Goal: Task Accomplishment & Management: Use online tool/utility

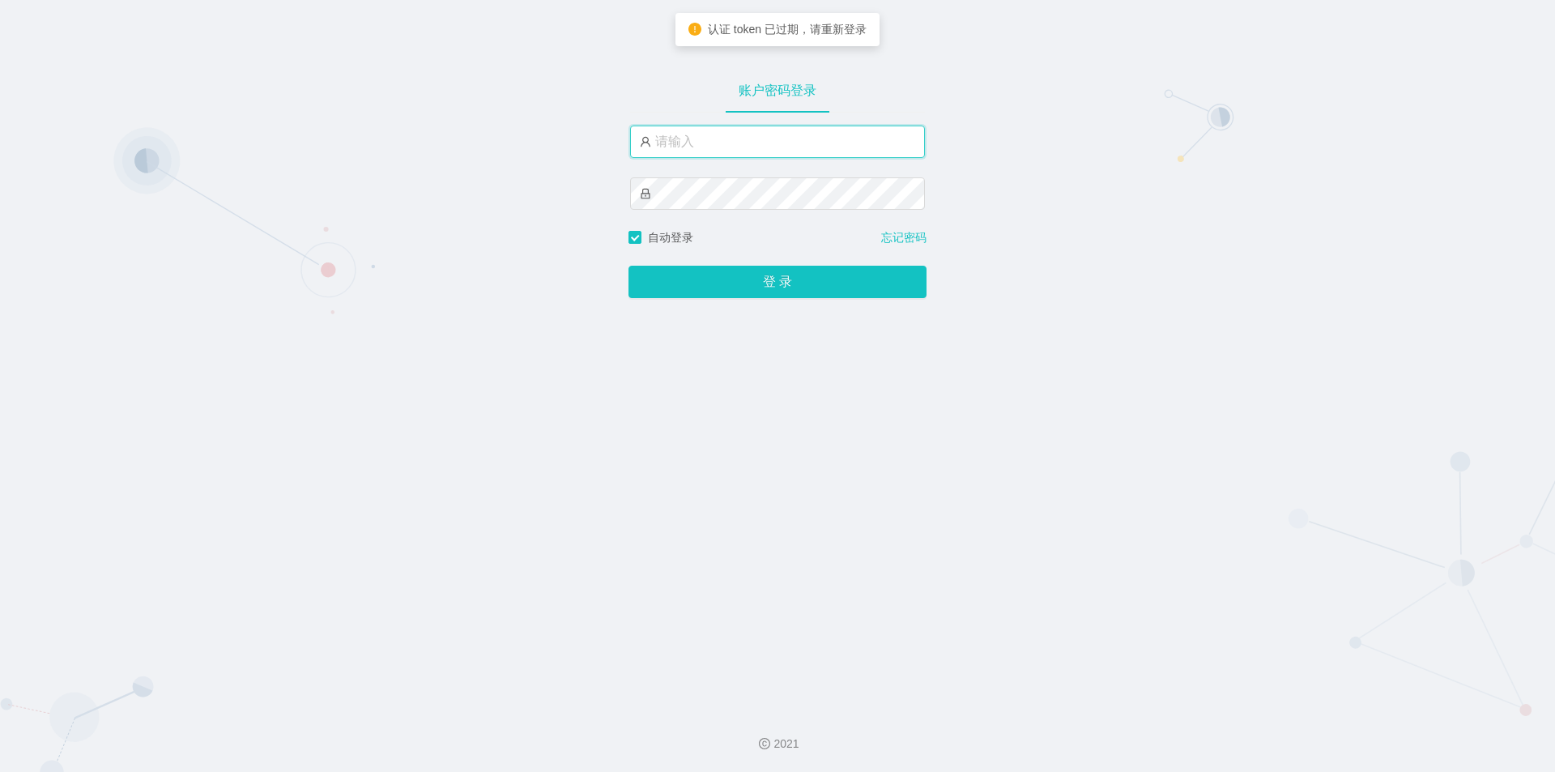
drag, startPoint x: 0, startPoint y: 0, endPoint x: 768, endPoint y: 138, distance: 780.0
click at [768, 138] on input "text" at bounding box center [777, 142] width 295 height 32
type input "jishu"
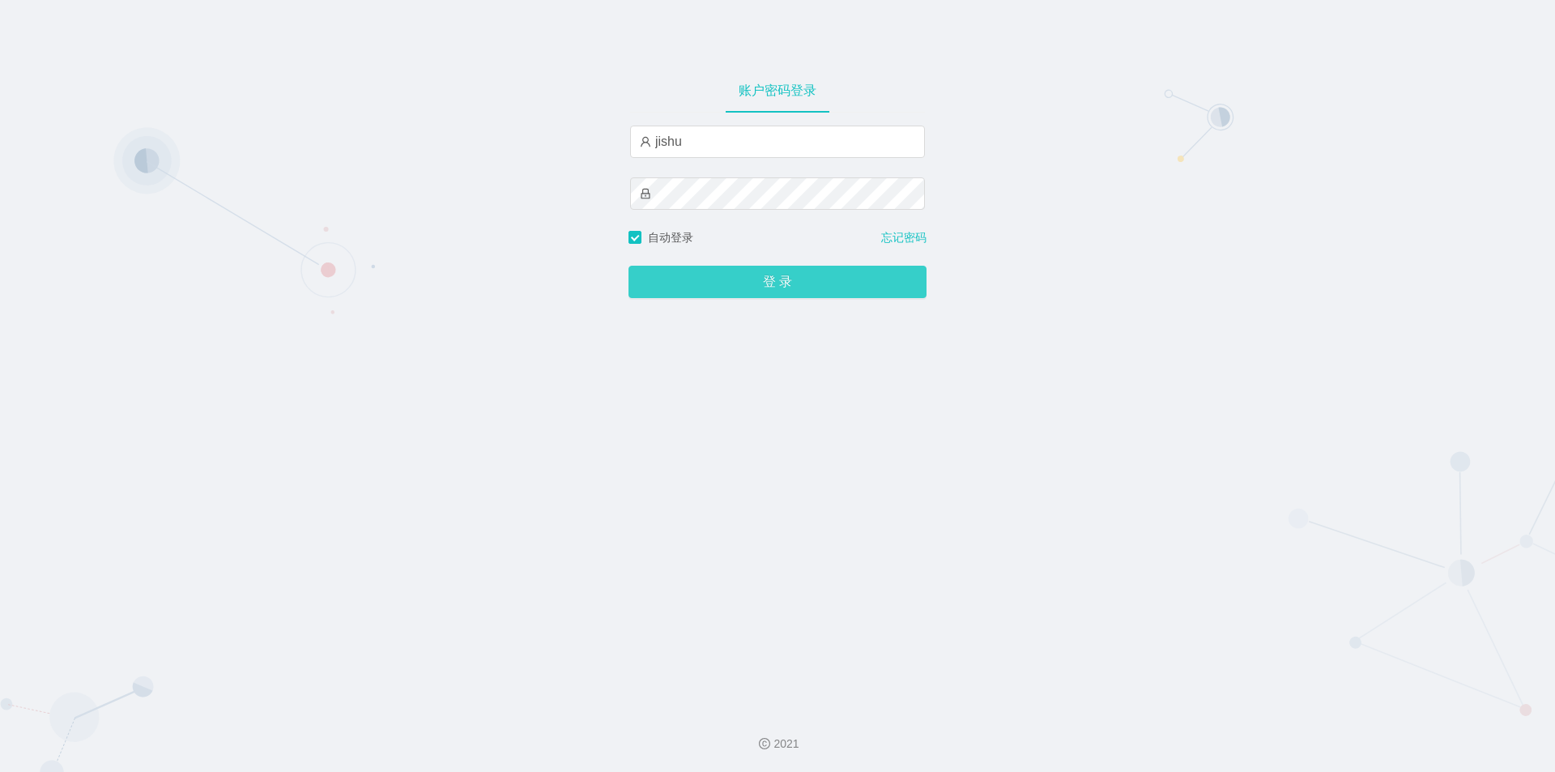
click at [779, 282] on button "登 录" at bounding box center [777, 282] width 298 height 32
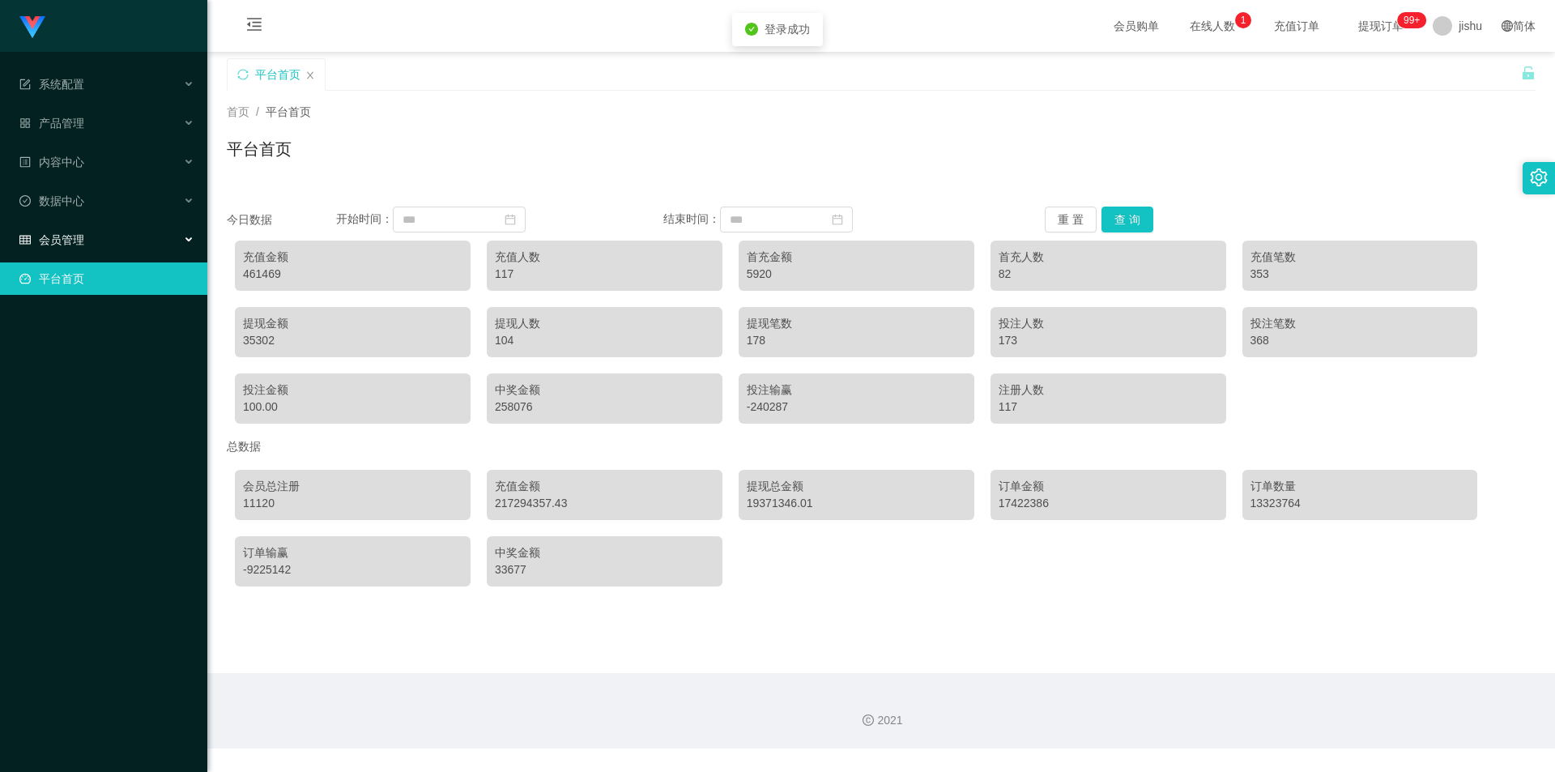
click at [86, 239] on div "会员管理" at bounding box center [103, 240] width 207 height 32
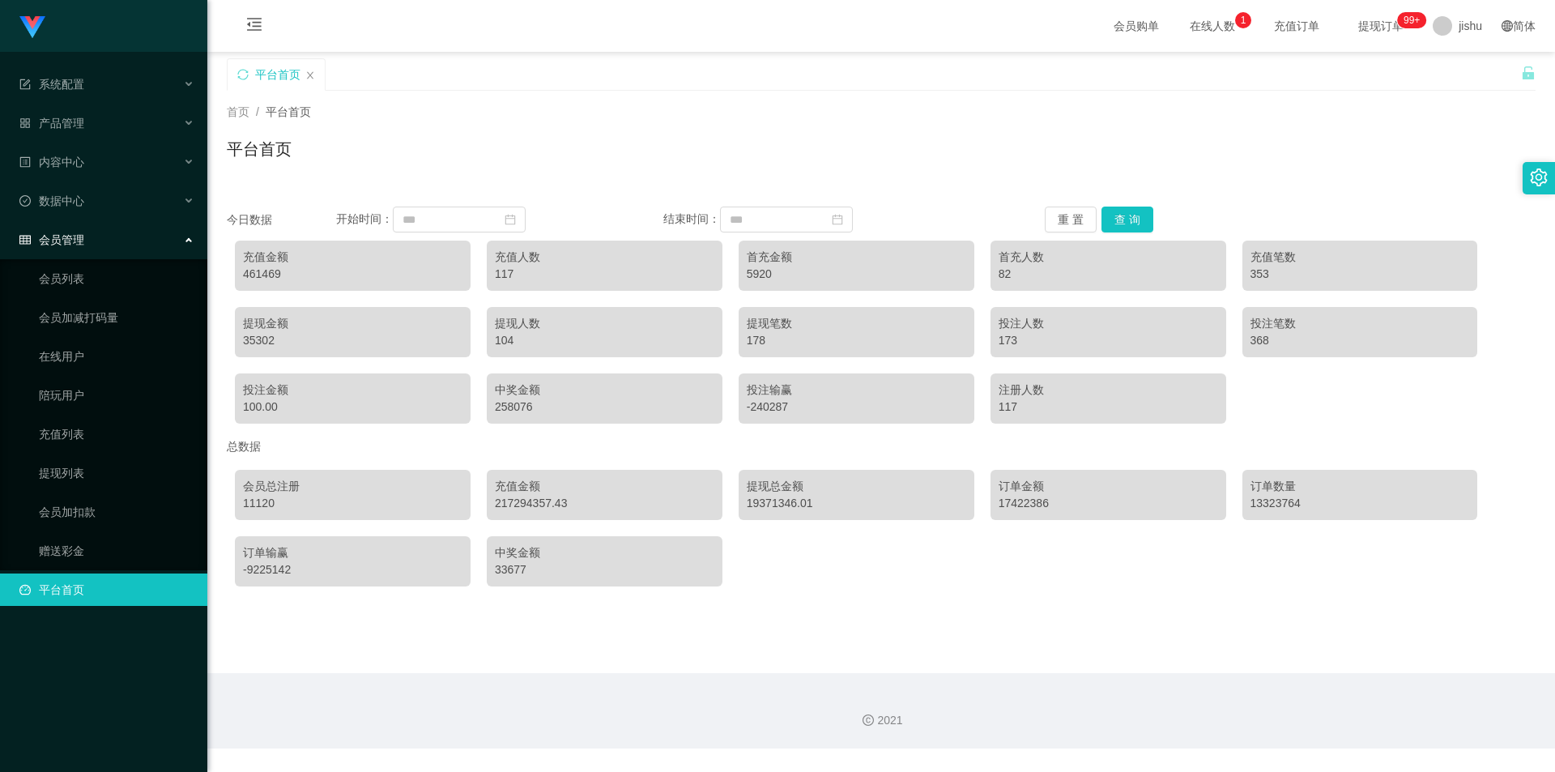
click at [86, 239] on div "会员管理" at bounding box center [103, 240] width 207 height 32
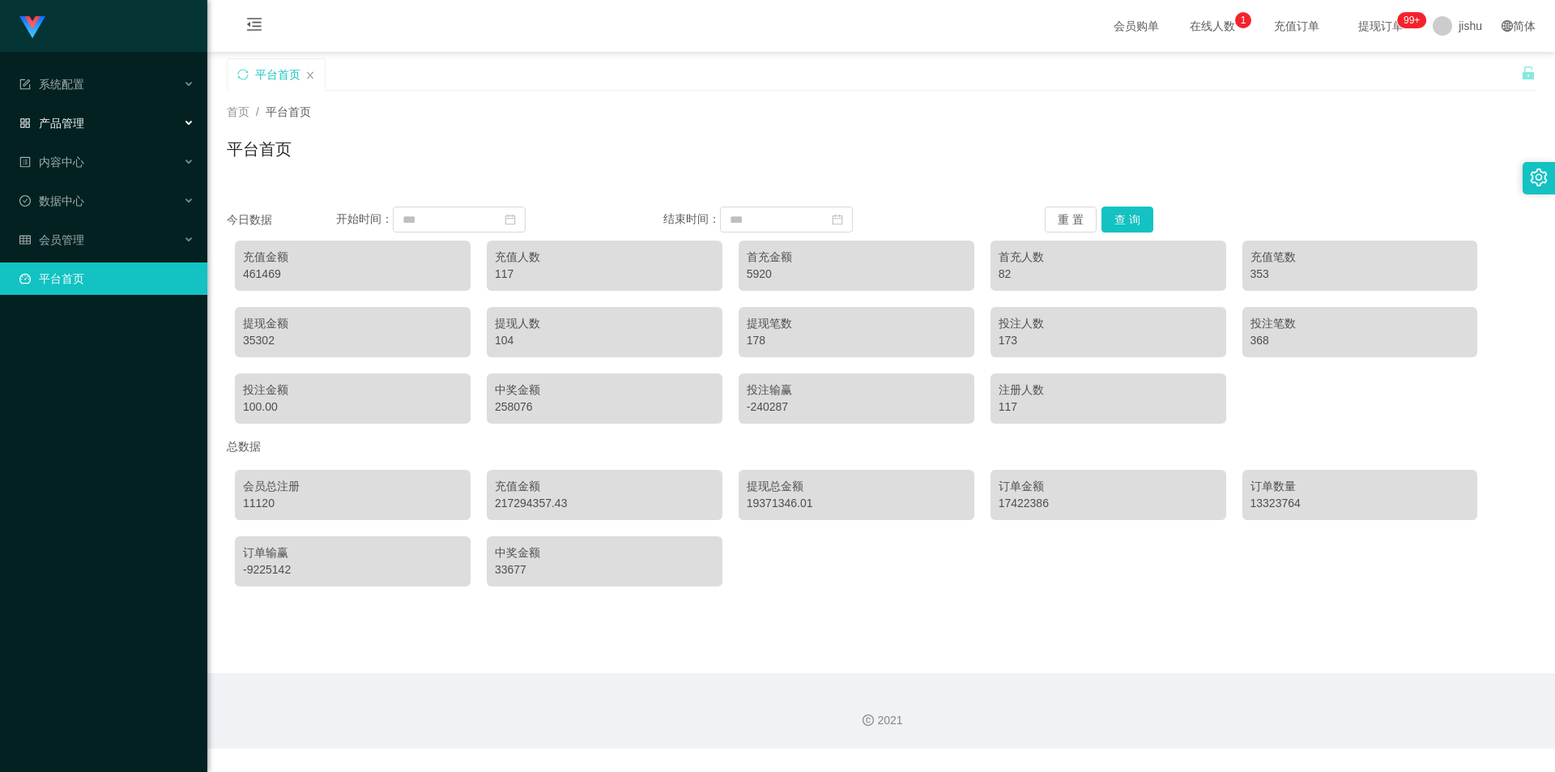
click at [100, 121] on div "产品管理" at bounding box center [103, 123] width 207 height 32
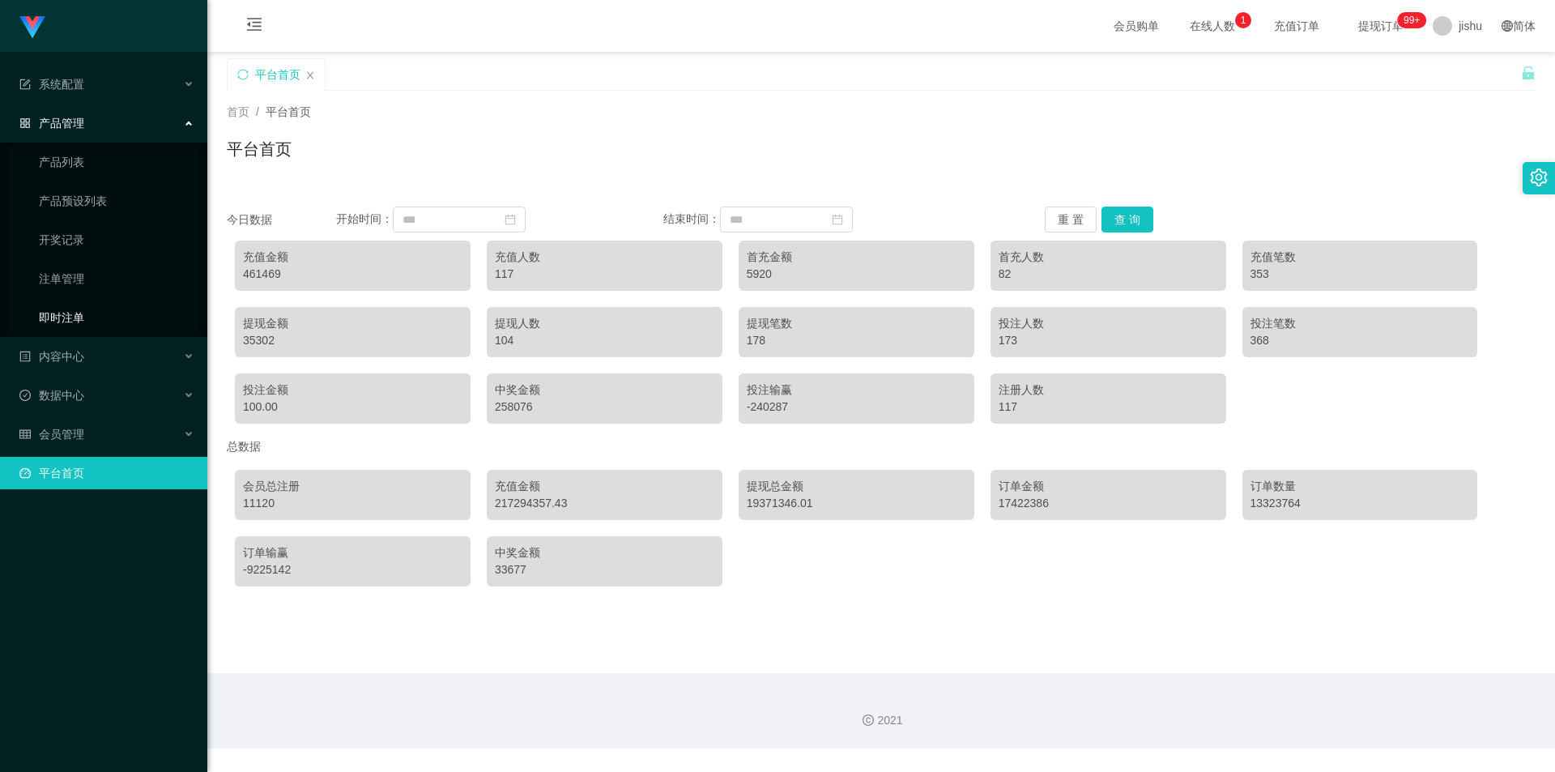
click at [75, 313] on link "即时注单" at bounding box center [116, 317] width 155 height 32
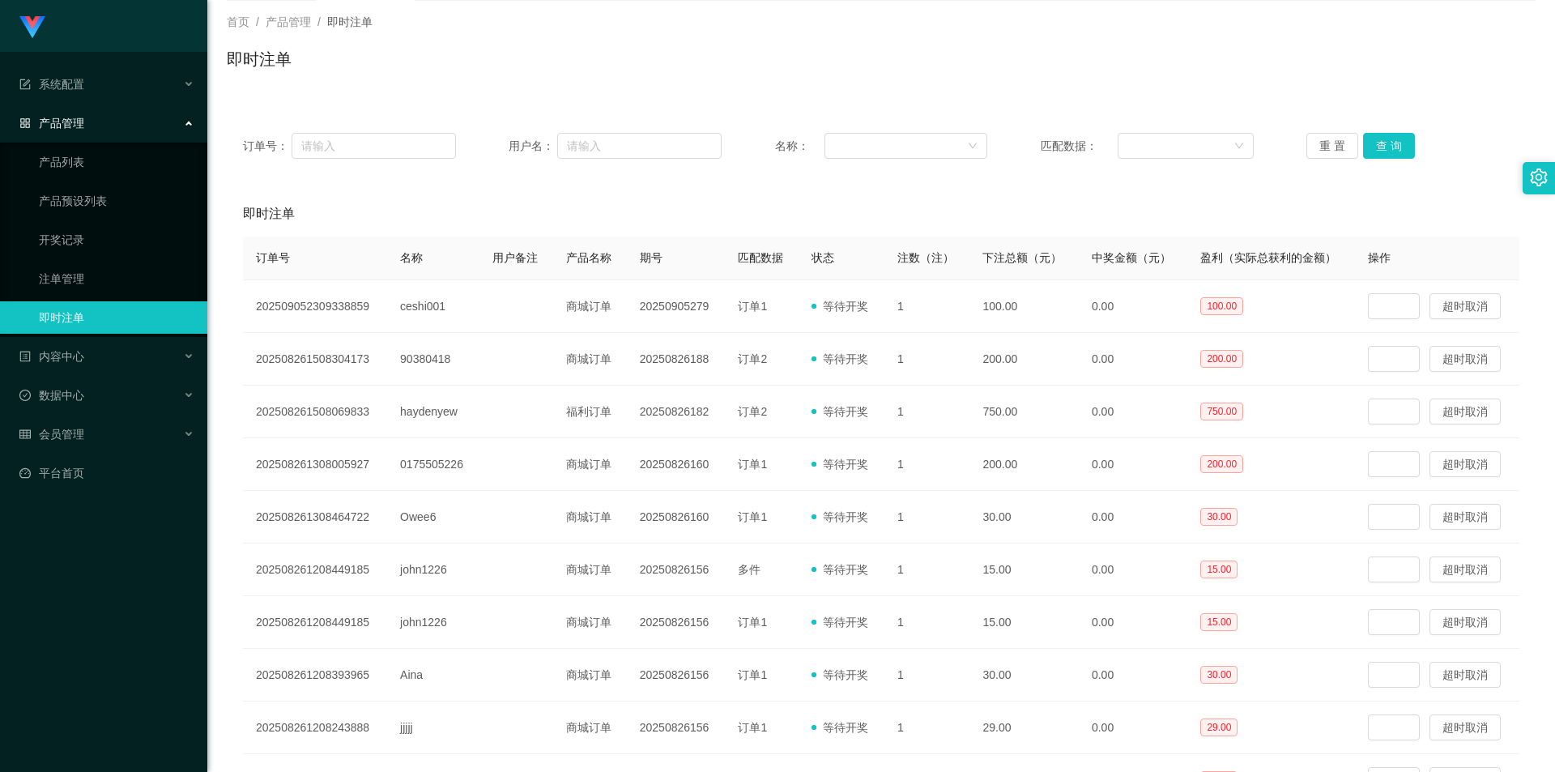
scroll to position [9, 0]
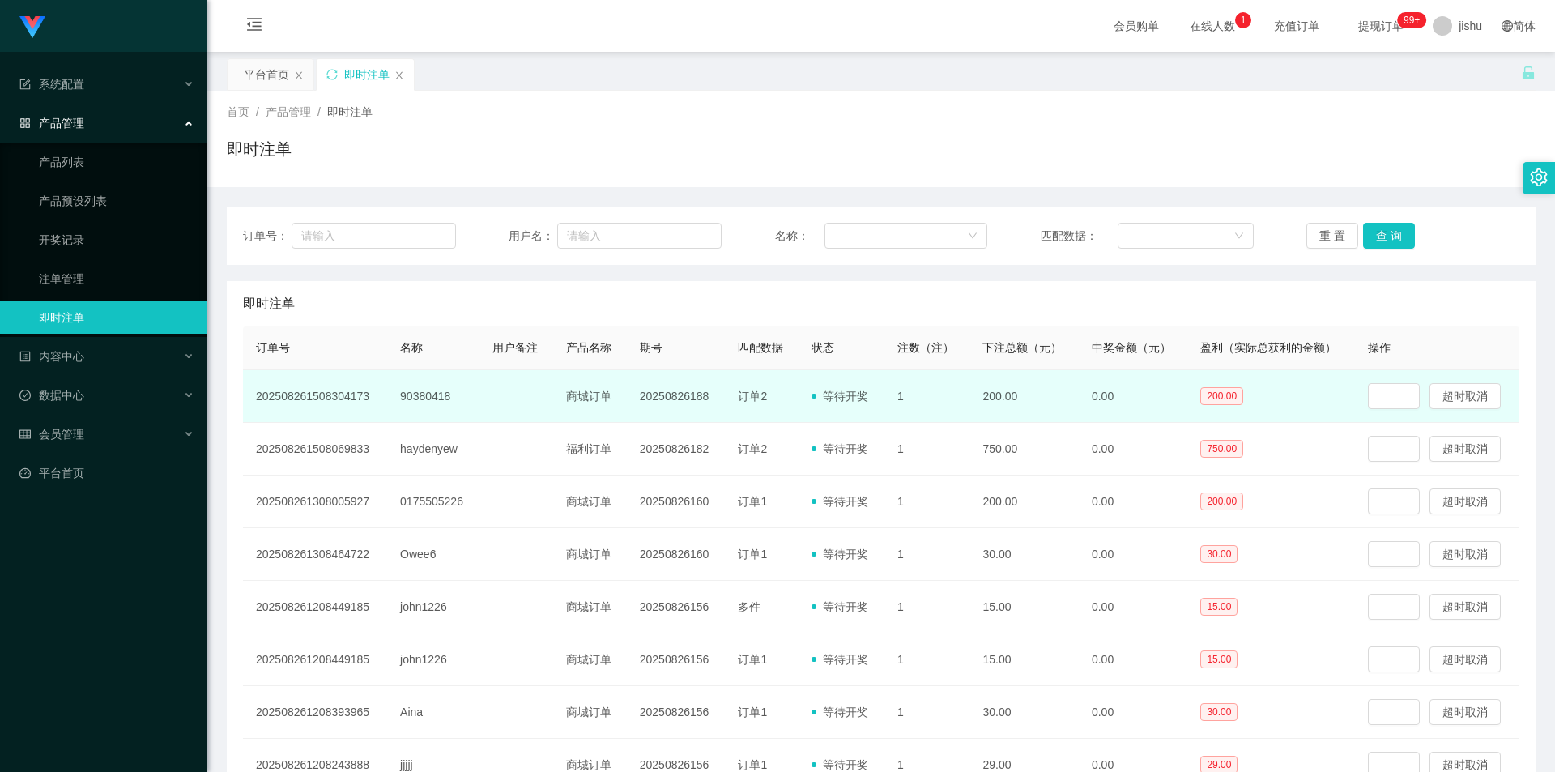
scroll to position [81, 0]
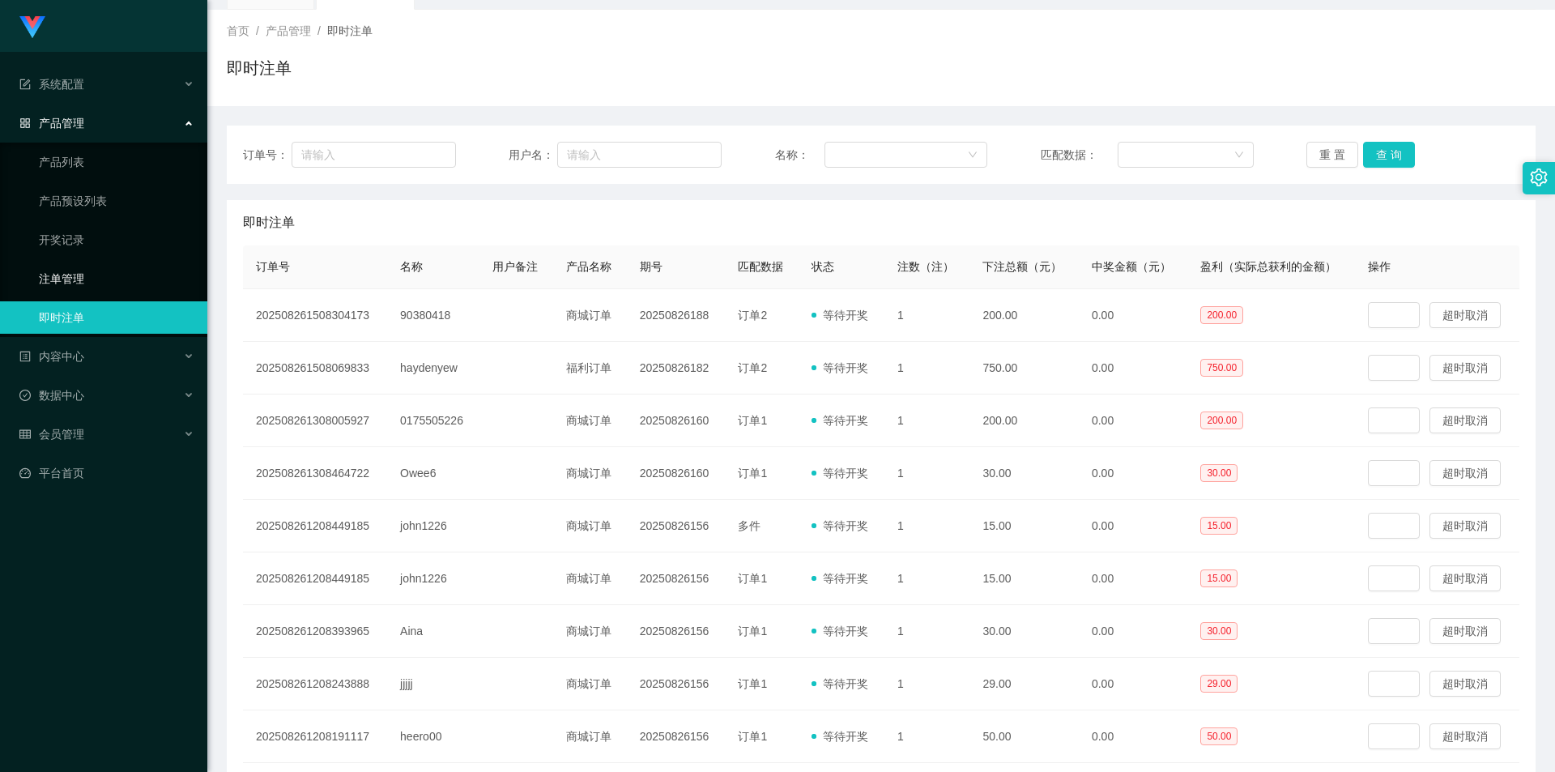
click at [92, 279] on link "注单管理" at bounding box center [116, 278] width 155 height 32
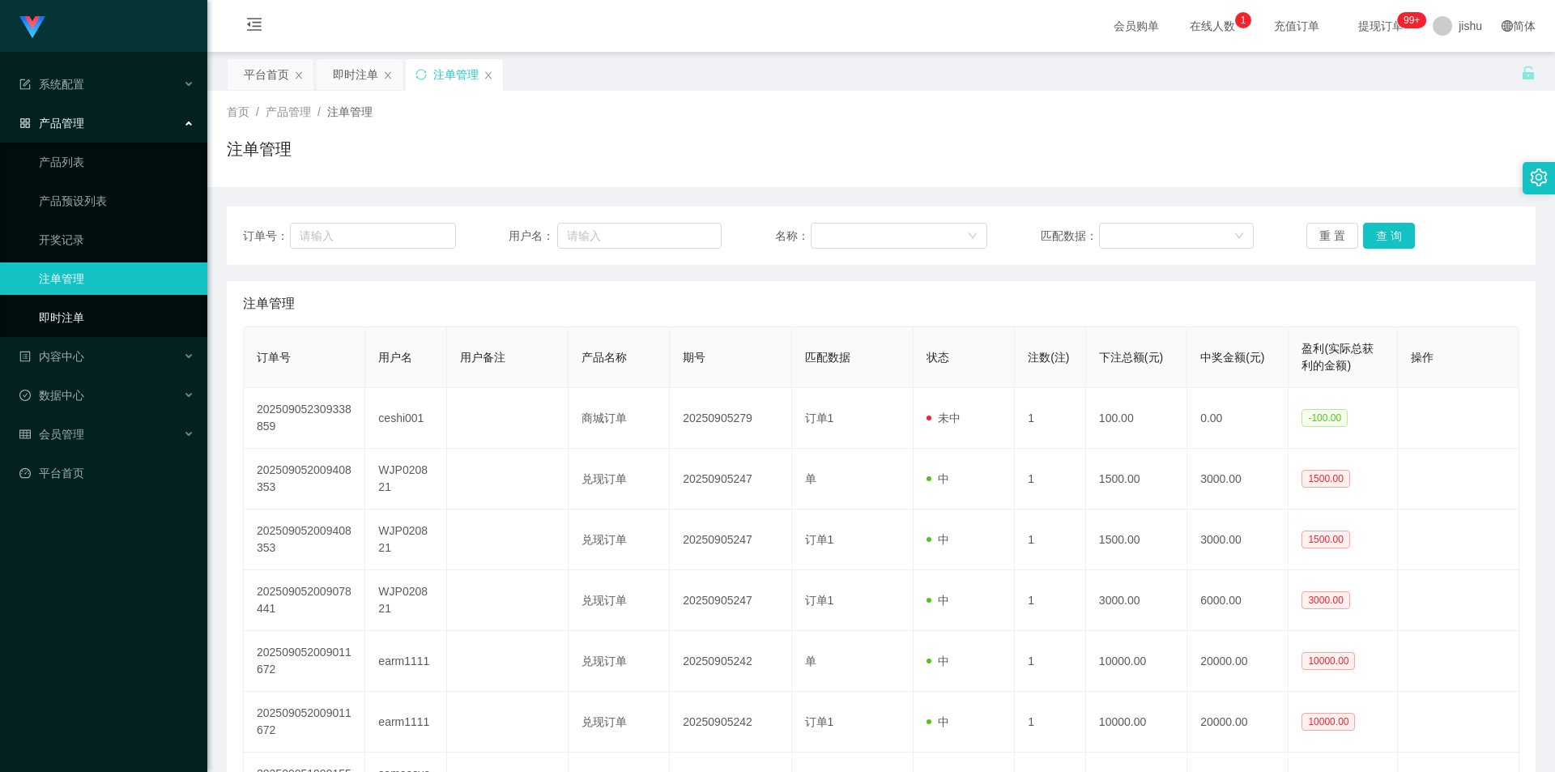
click at [79, 313] on link "即时注单" at bounding box center [116, 317] width 155 height 32
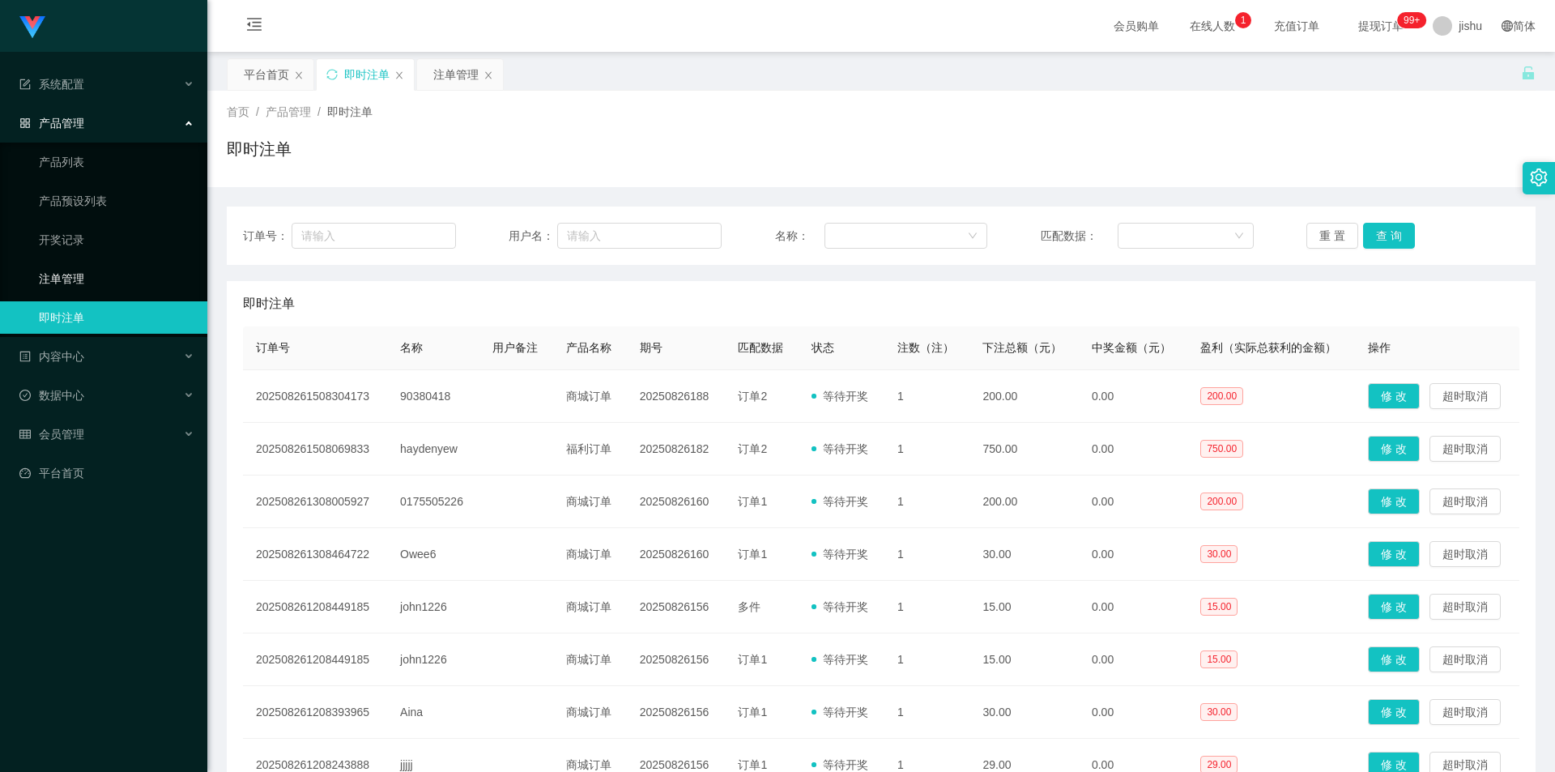
click at [84, 276] on link "注单管理" at bounding box center [116, 278] width 155 height 32
